Goal: Task Accomplishment & Management: Use online tool/utility

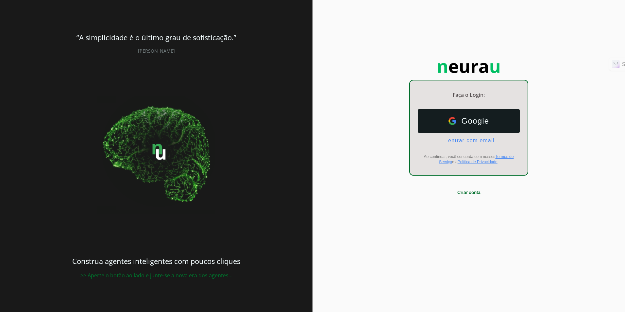
click at [449, 143] on span "entrar com email" at bounding box center [469, 141] width 52 height 6
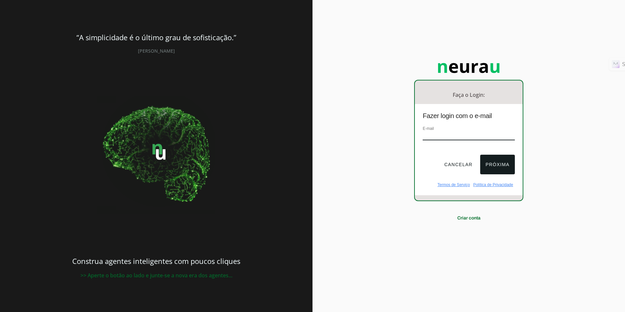
type input "[EMAIL_ADDRESS][DOMAIN_NAME]"
click at [507, 157] on button "Próxima" at bounding box center [497, 165] width 34 height 20
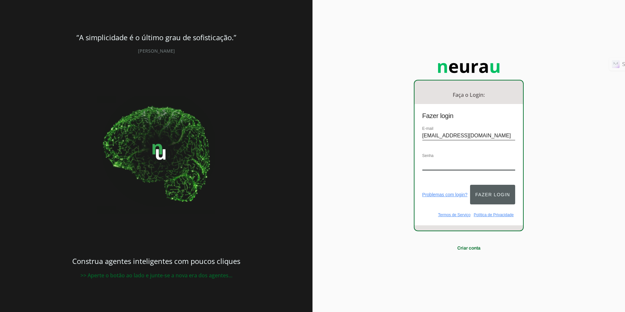
click at [487, 192] on button "Fazer login" at bounding box center [492, 195] width 45 height 20
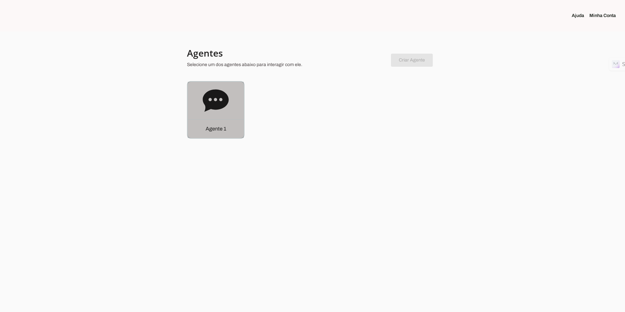
click at [203, 105] on icon at bounding box center [216, 101] width 26 height 26
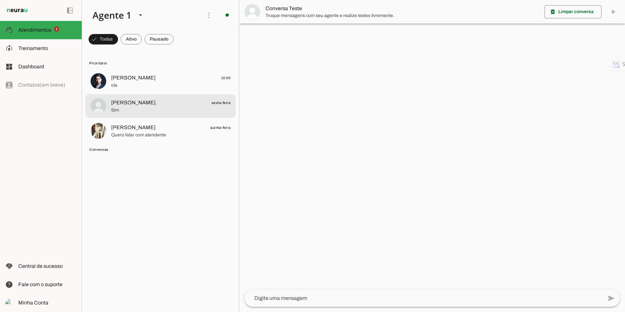
click at [133, 111] on span "Sim" at bounding box center [170, 110] width 119 height 7
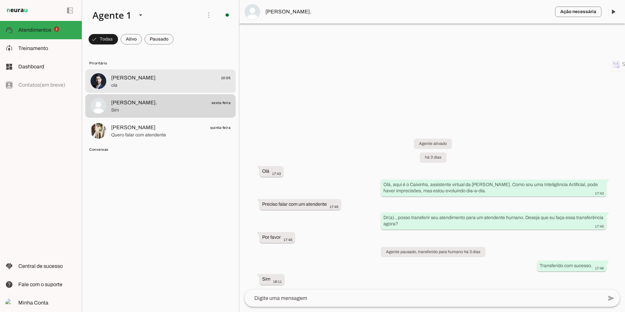
click at [102, 85] on img at bounding box center [99, 81] width 16 height 16
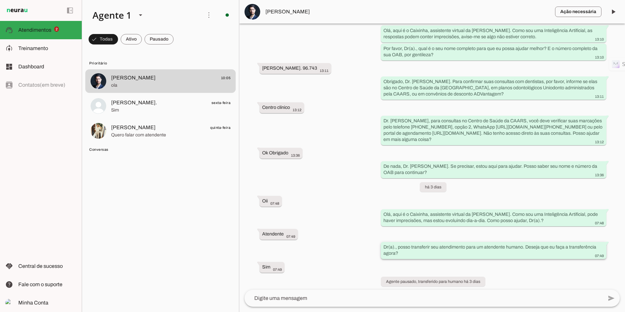
scroll to position [98, 0]
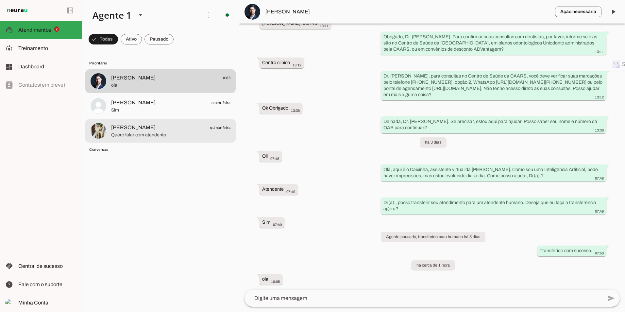
click at [155, 121] on md-item "[PERSON_NAME] quinta-feira Quero falar com atendente" at bounding box center [160, 131] width 150 height 24
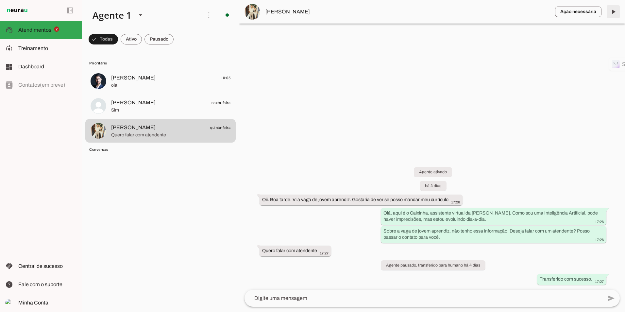
click at [615, 15] on span at bounding box center [614, 12] width 16 height 16
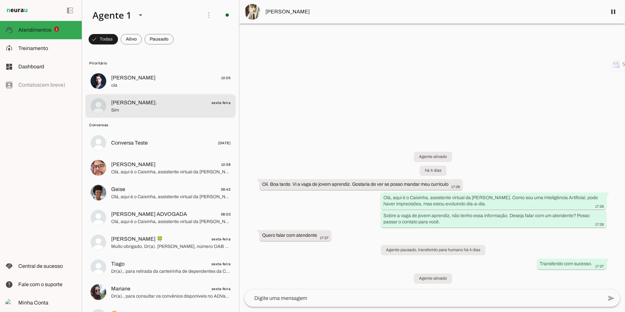
click at [145, 112] on span "Sim" at bounding box center [170, 110] width 119 height 7
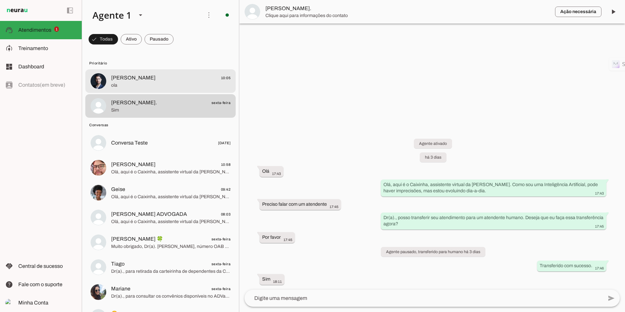
click at [139, 84] on span "ola" at bounding box center [170, 85] width 119 height 7
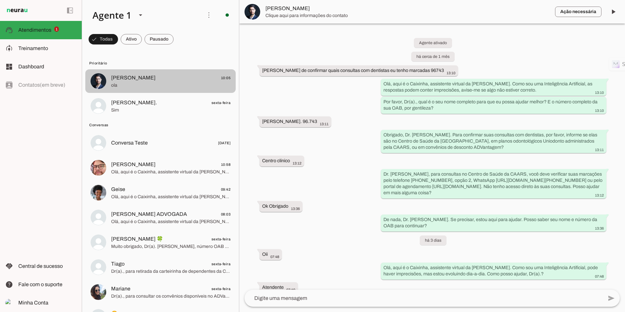
scroll to position [98, 0]
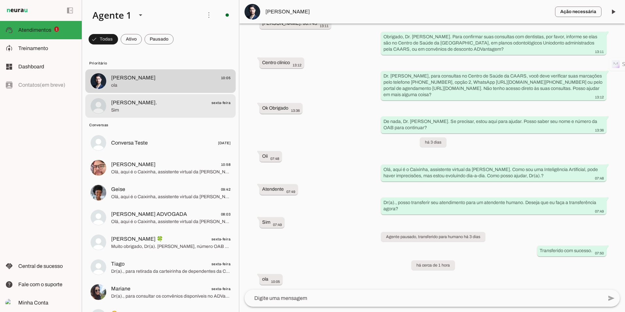
click at [149, 105] on span "[PERSON_NAME]. sexta-feira" at bounding box center [170, 103] width 119 height 8
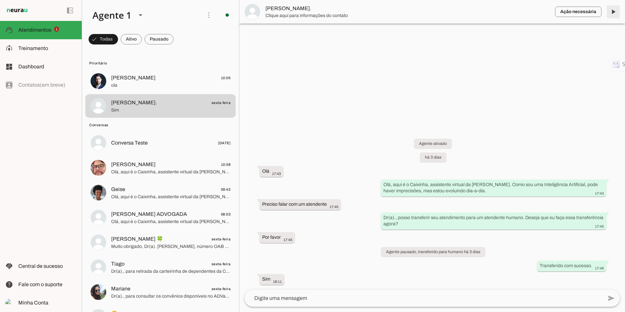
click at [614, 12] on span at bounding box center [614, 12] width 16 height 16
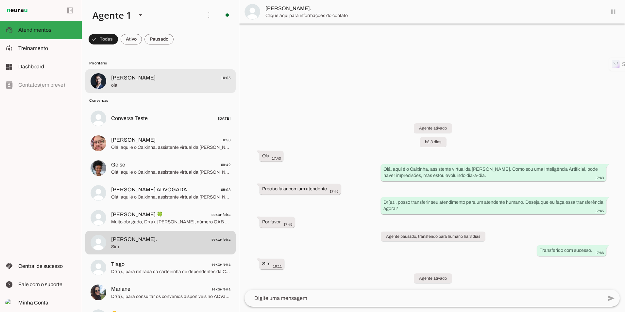
click at [119, 75] on span "[PERSON_NAME]" at bounding box center [133, 78] width 44 height 8
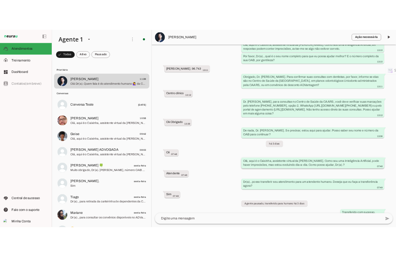
scroll to position [118, 0]
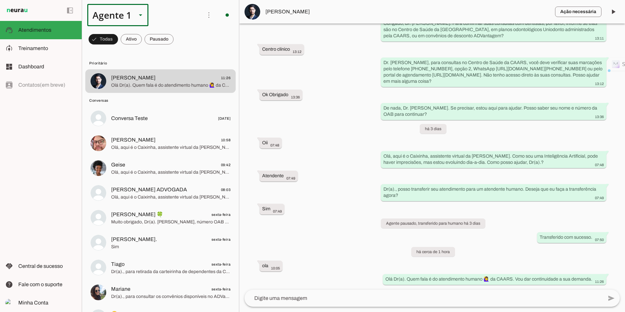
click at [0, 61] on html at bounding box center [312, 156] width 625 height 312
